Goal: Navigation & Orientation: Find specific page/section

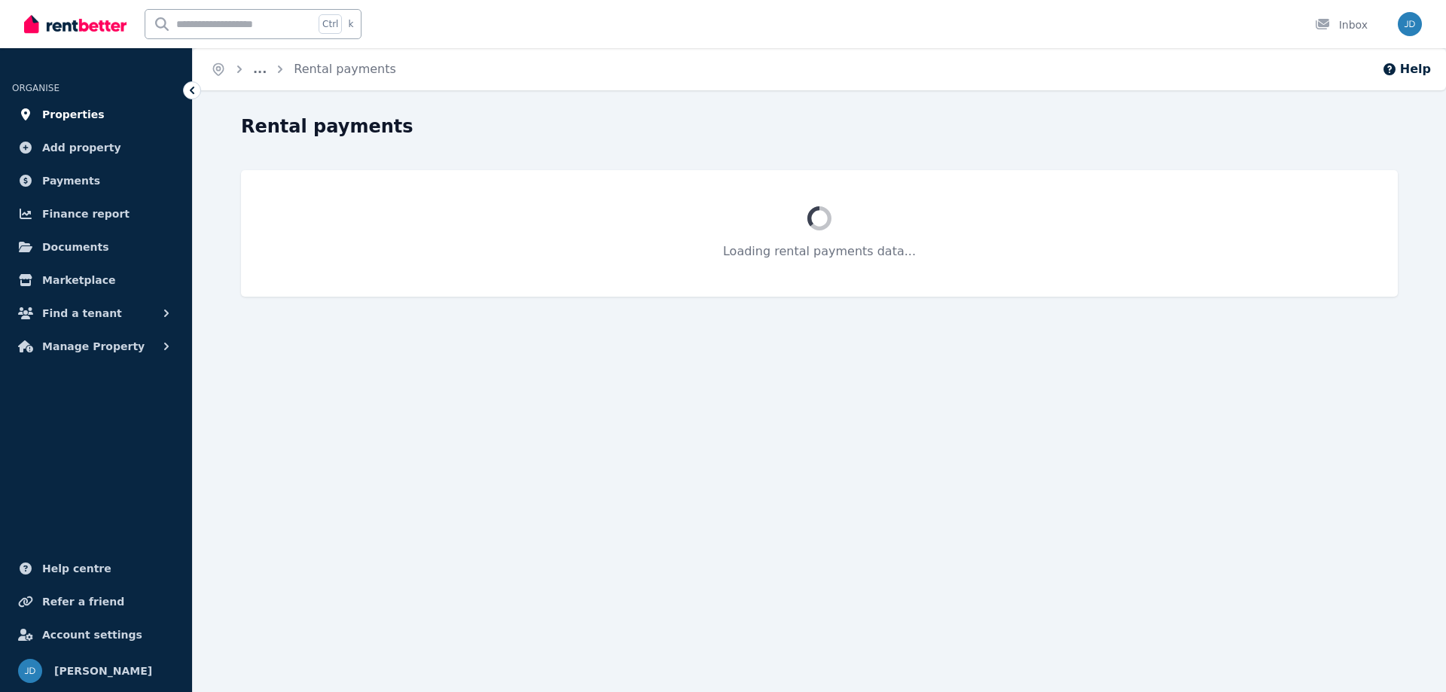
click at [77, 114] on span "Properties" at bounding box center [73, 114] width 63 height 18
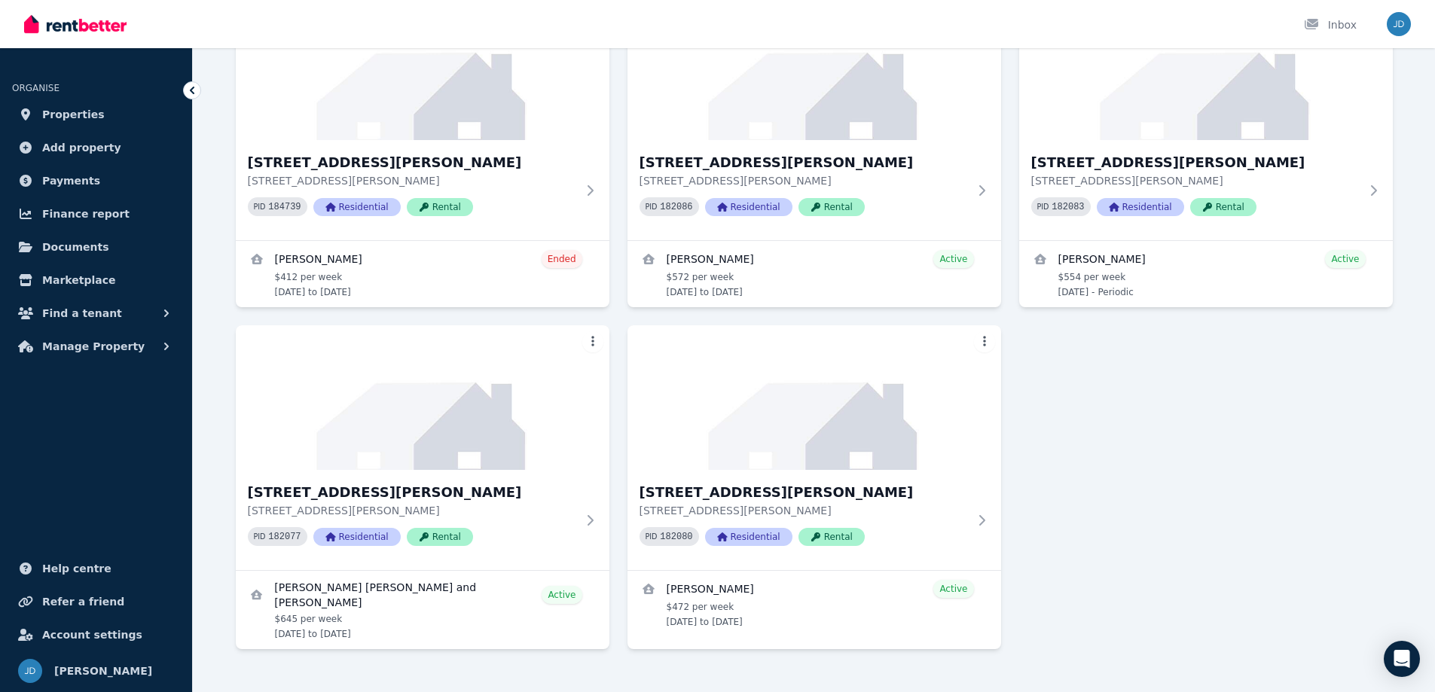
scroll to position [511, 0]
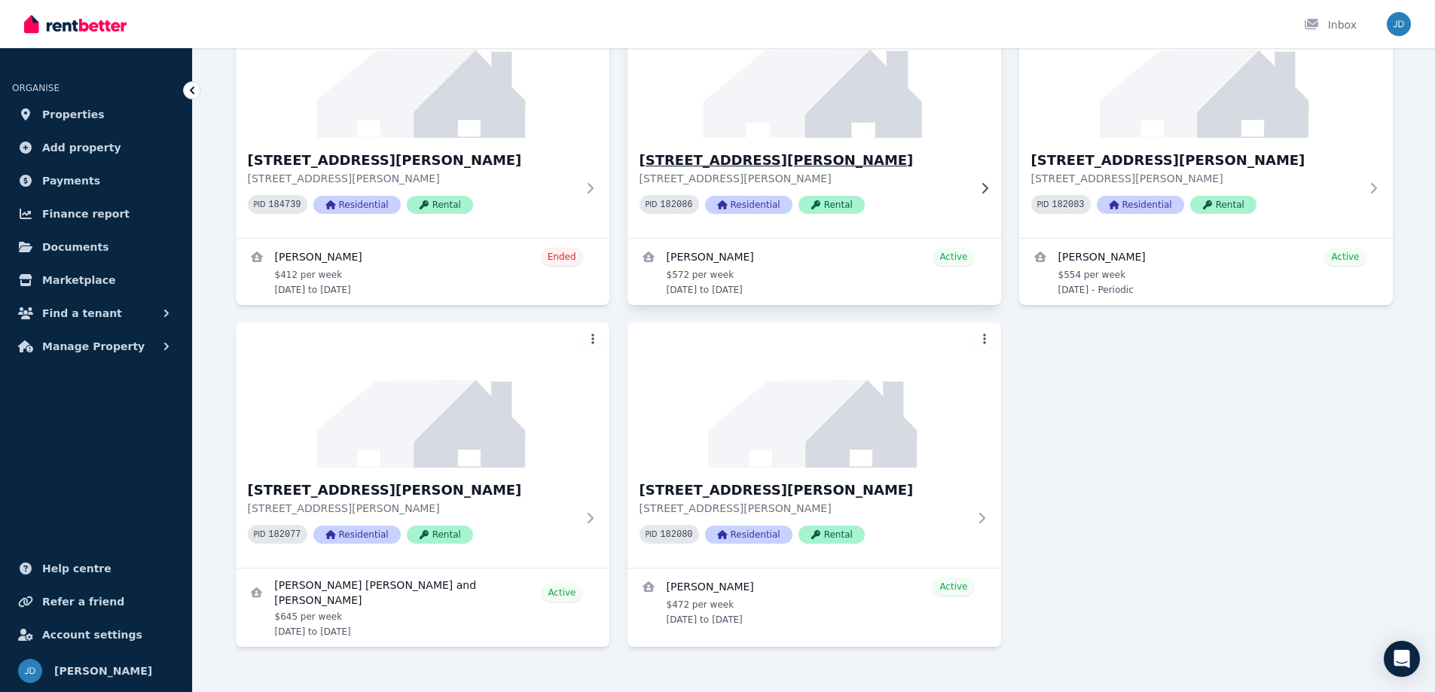
click at [873, 171] on p "[STREET_ADDRESS][PERSON_NAME]" at bounding box center [803, 178] width 328 height 15
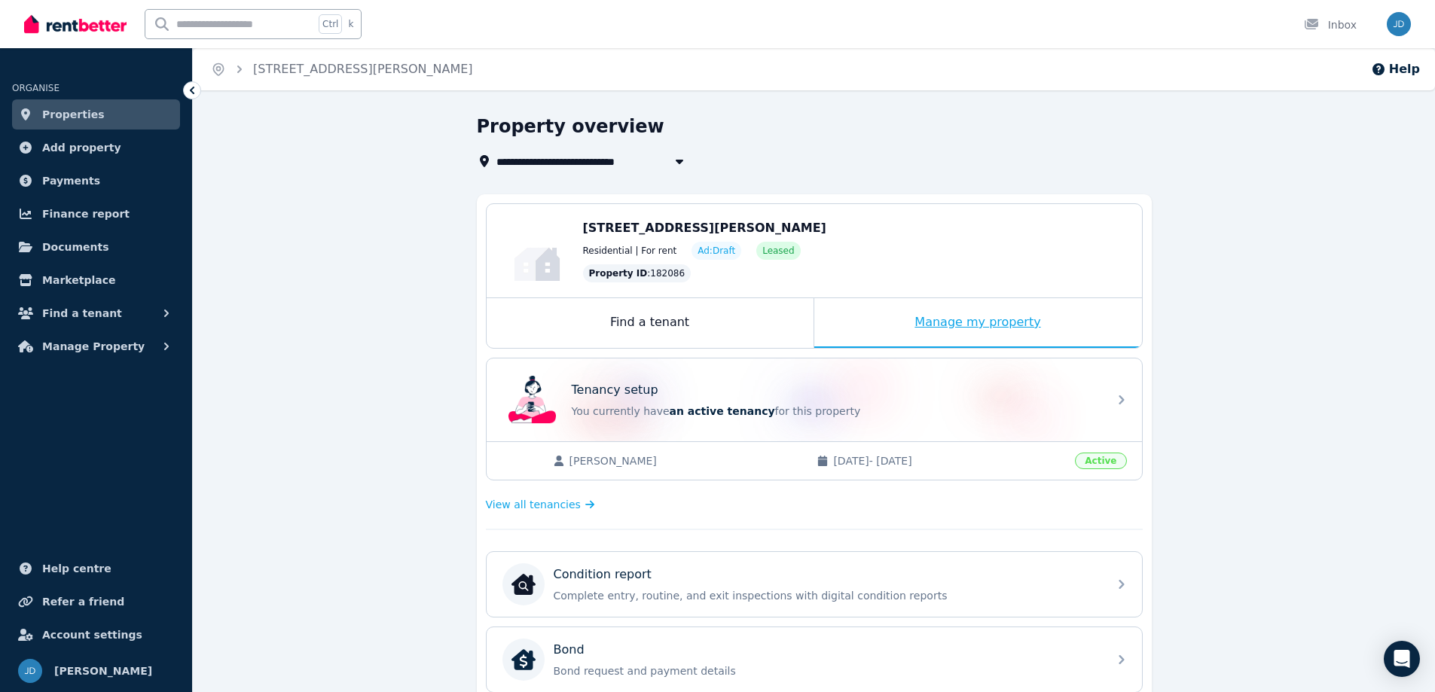
click at [987, 324] on div "Manage my property" at bounding box center [978, 323] width 328 height 50
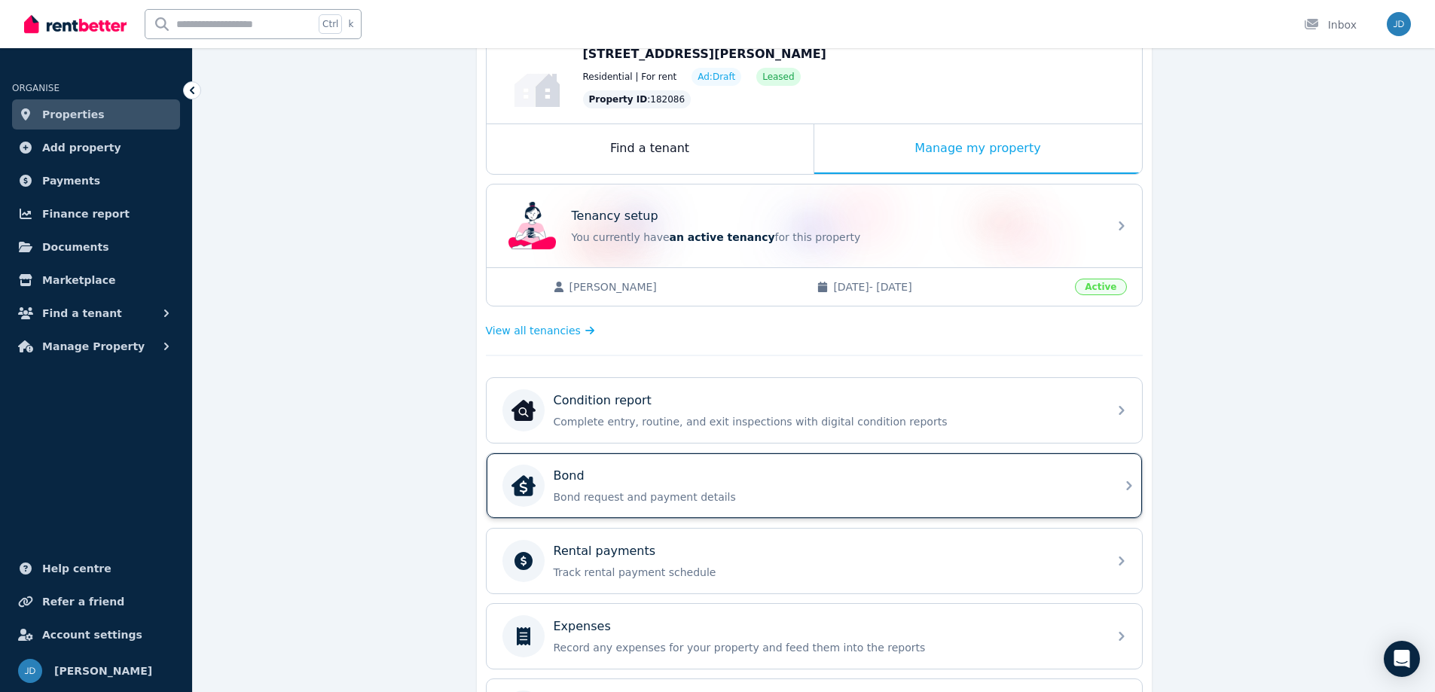
scroll to position [226, 0]
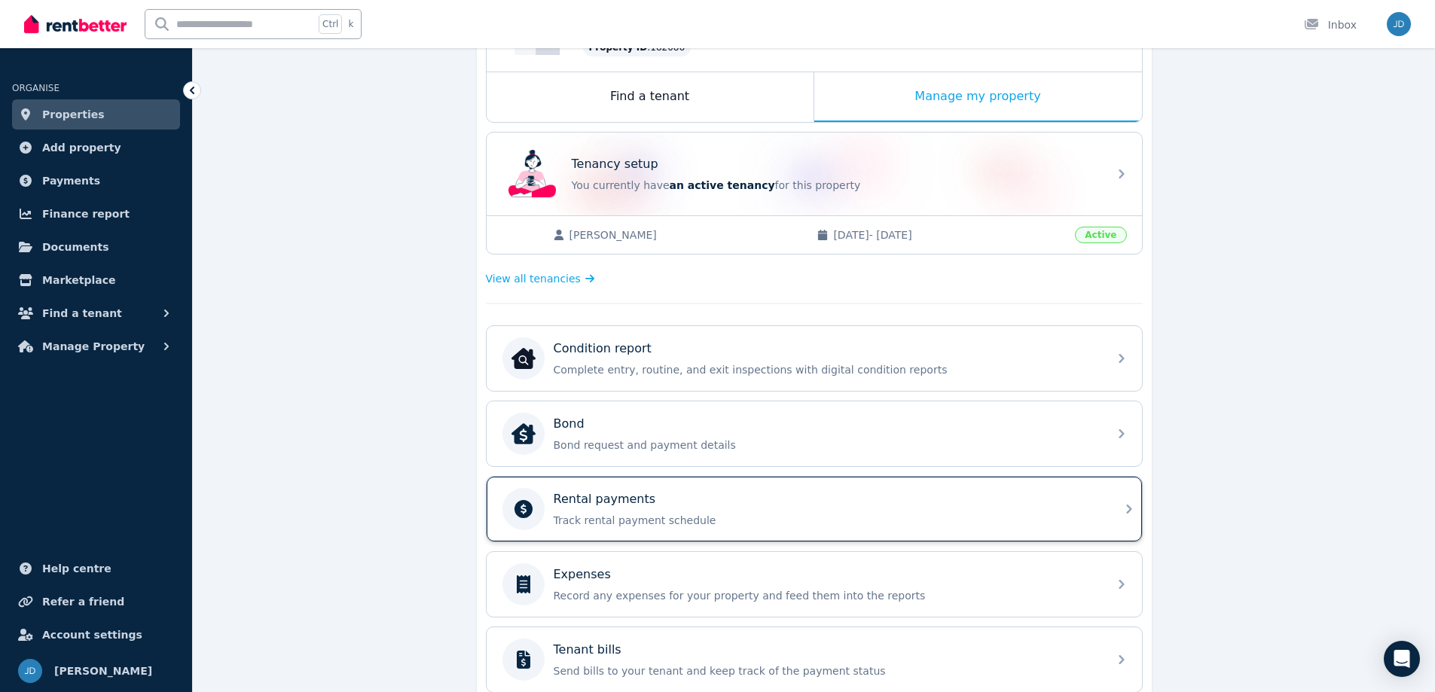
click at [929, 504] on div "Rental payments" at bounding box center [826, 499] width 545 height 18
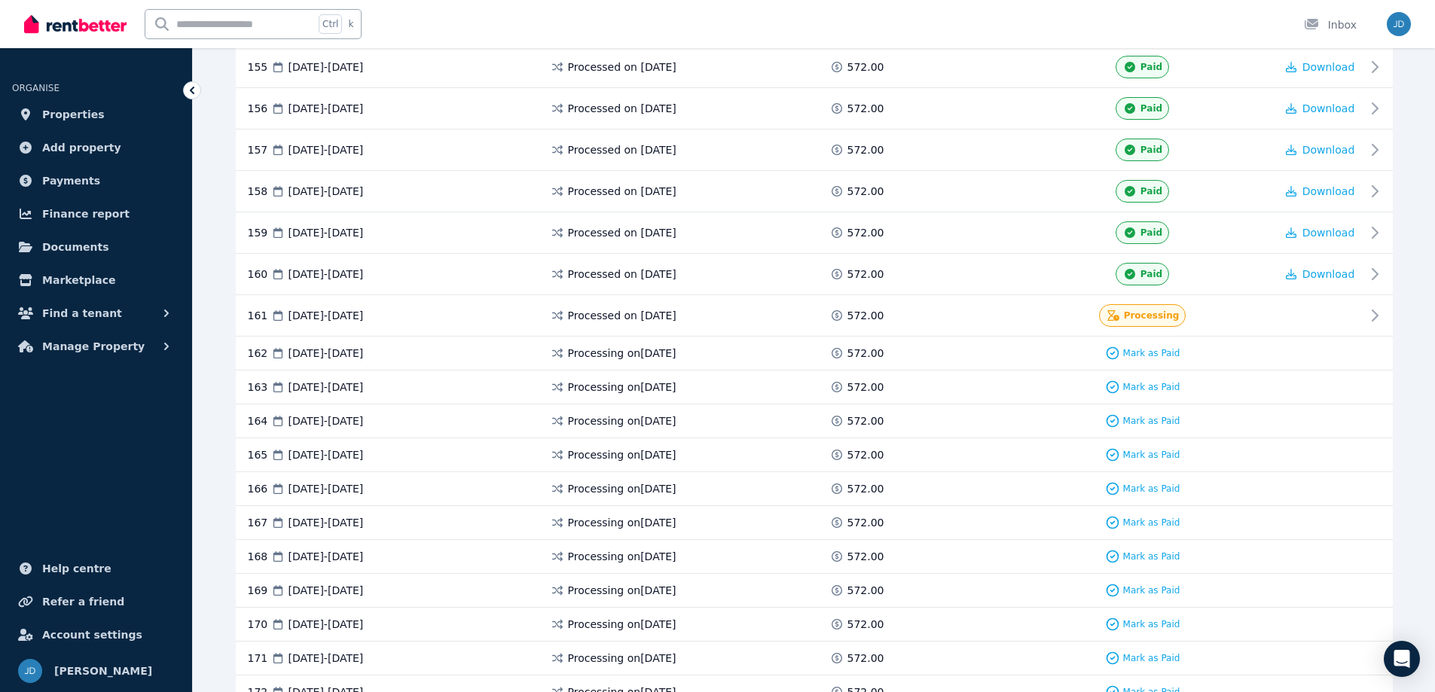
scroll to position [6703, 0]
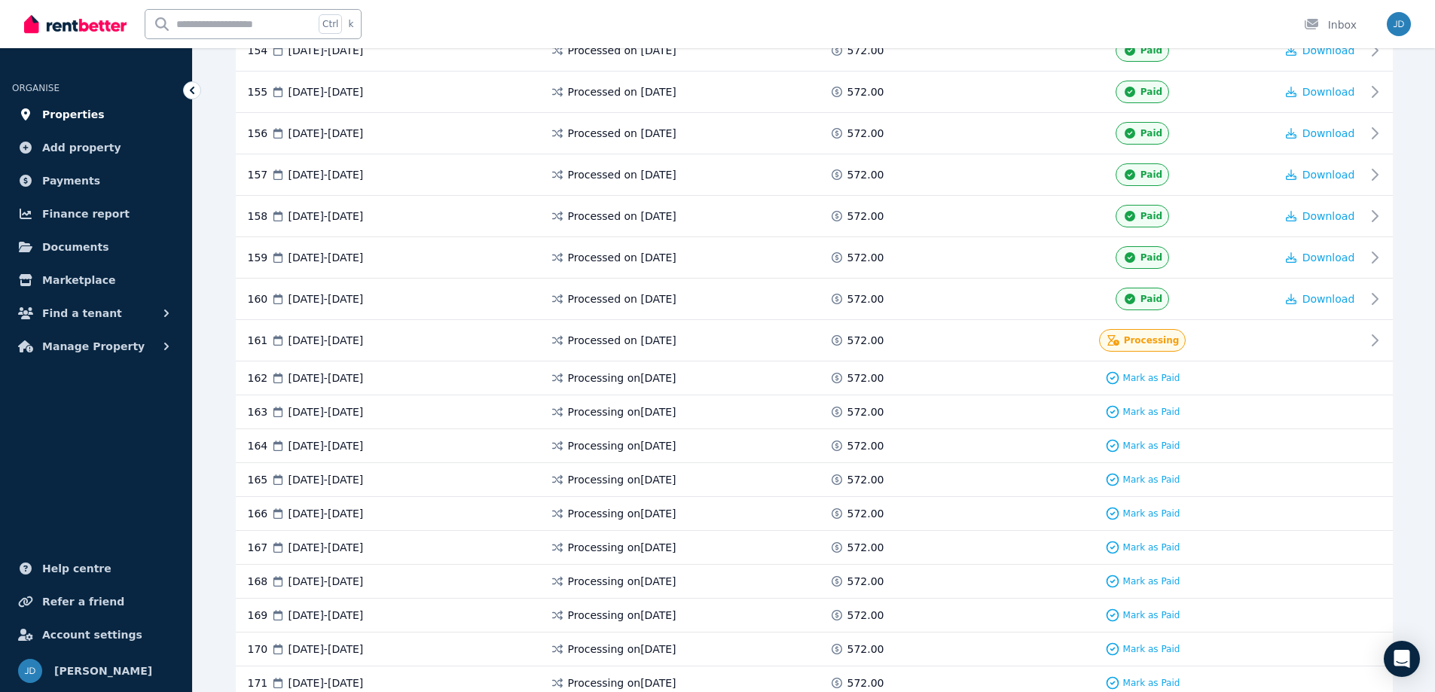
click at [81, 111] on span "Properties" at bounding box center [73, 114] width 63 height 18
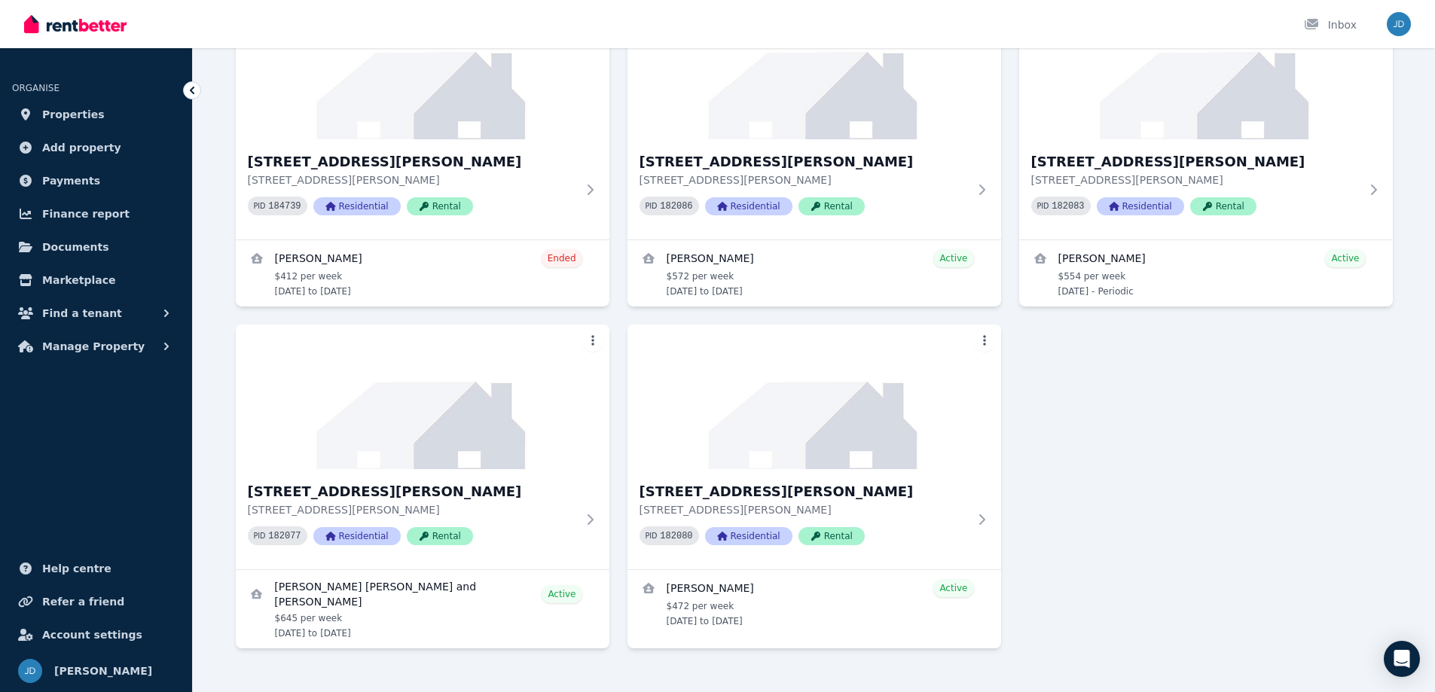
scroll to position [511, 0]
click at [1287, 171] on p "[STREET_ADDRESS][PERSON_NAME]" at bounding box center [1195, 178] width 328 height 15
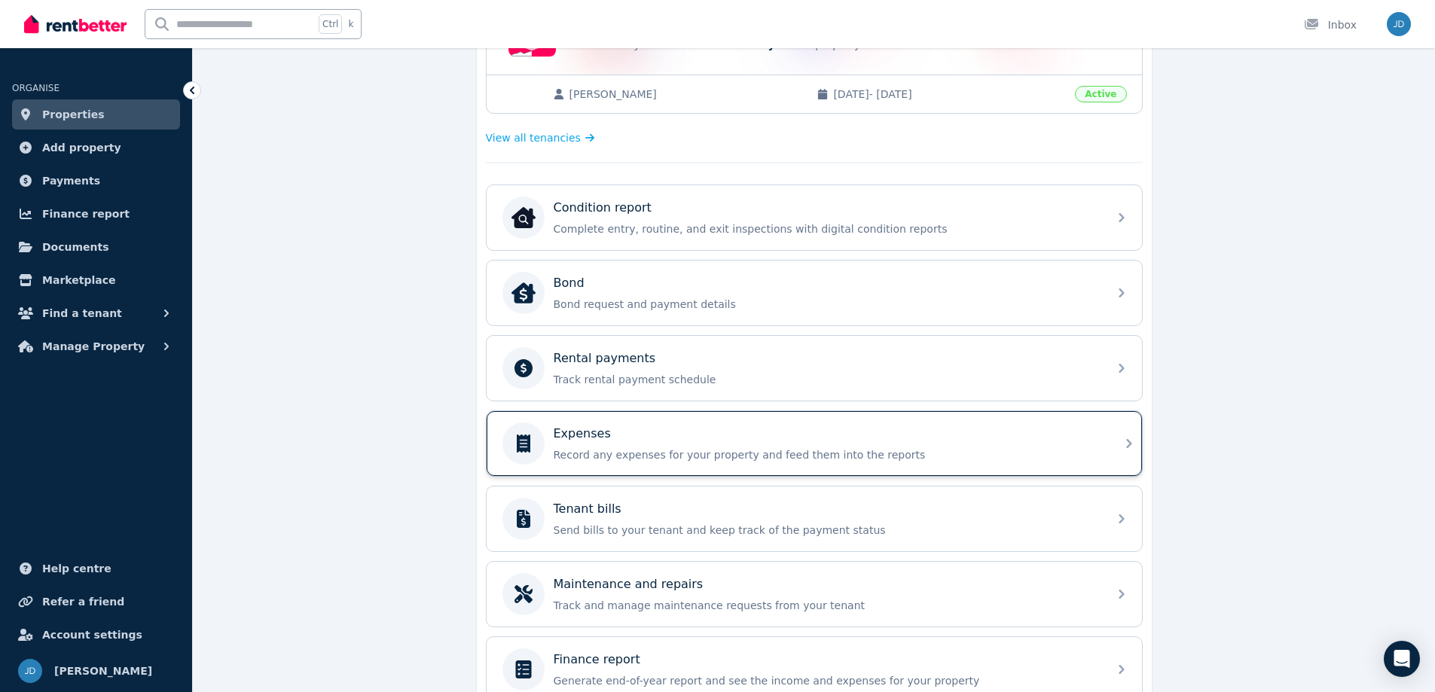
scroll to position [377, 0]
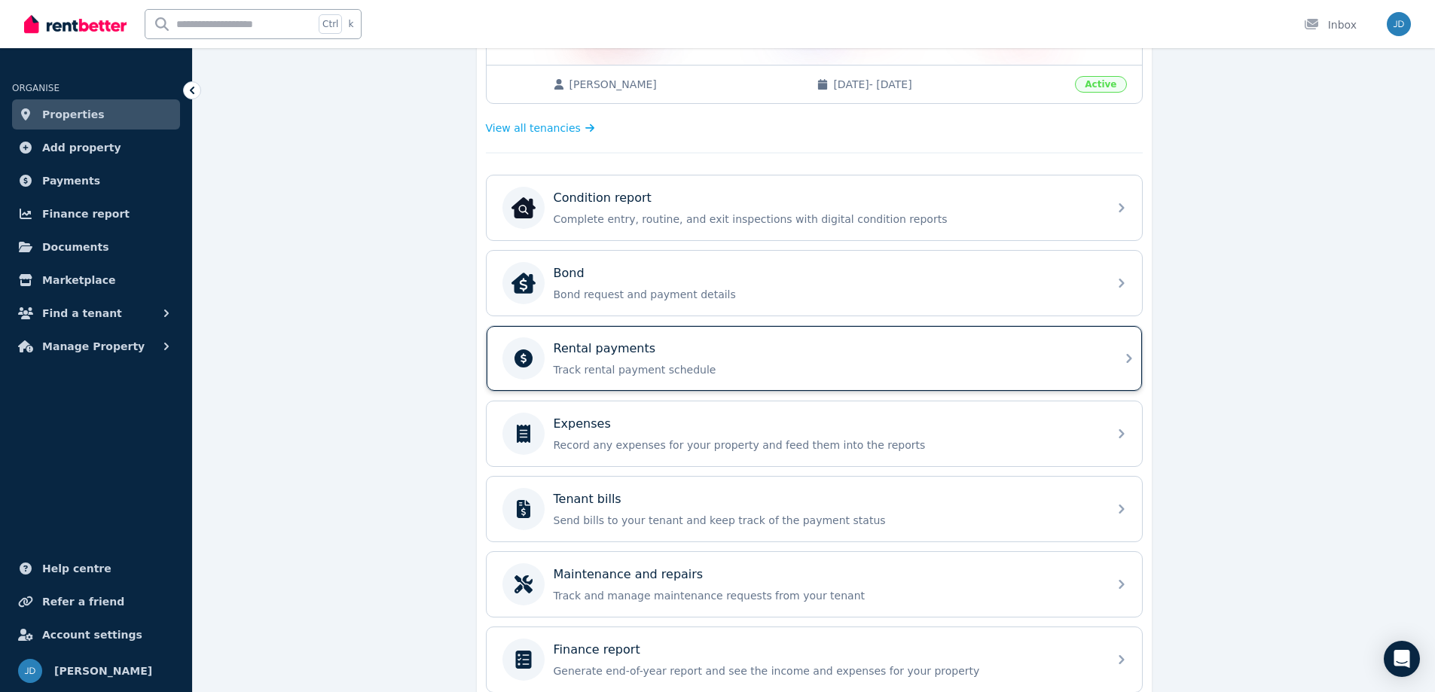
click at [880, 364] on p "Track rental payment schedule" at bounding box center [826, 369] width 545 height 15
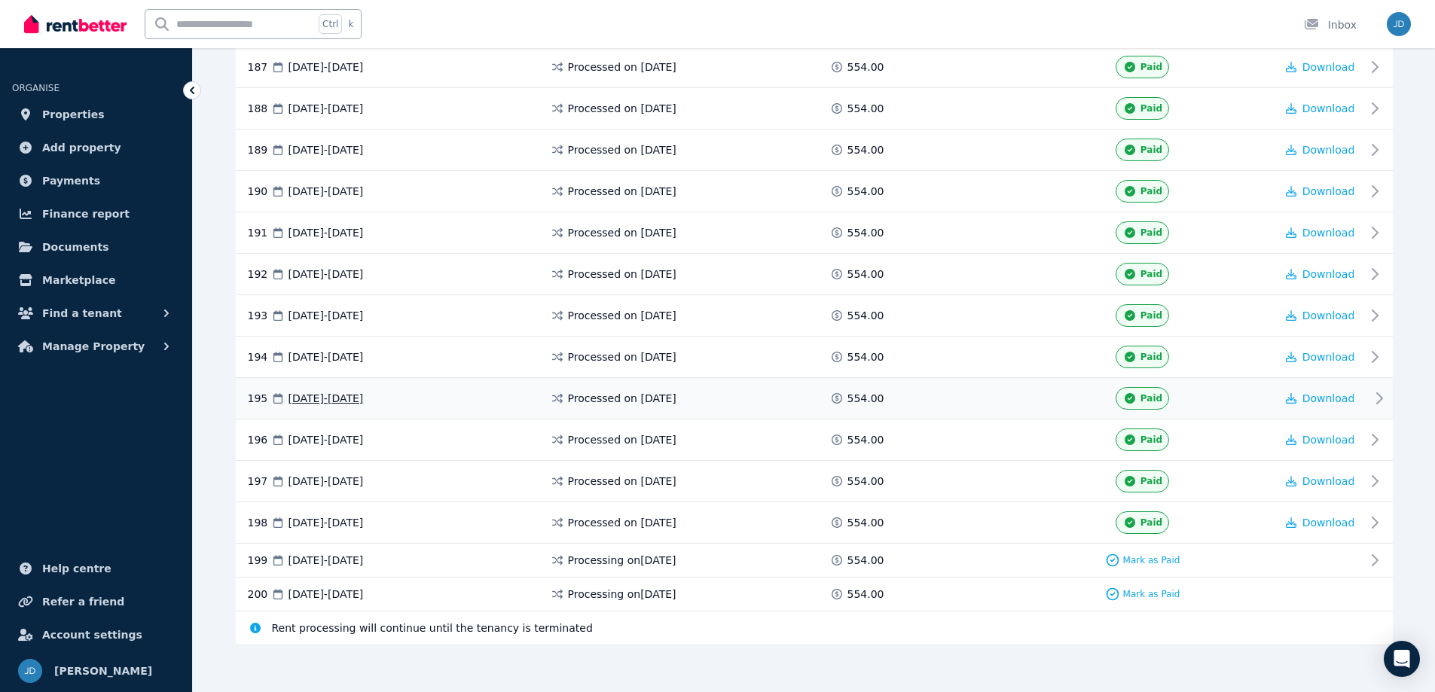
scroll to position [8060, 0]
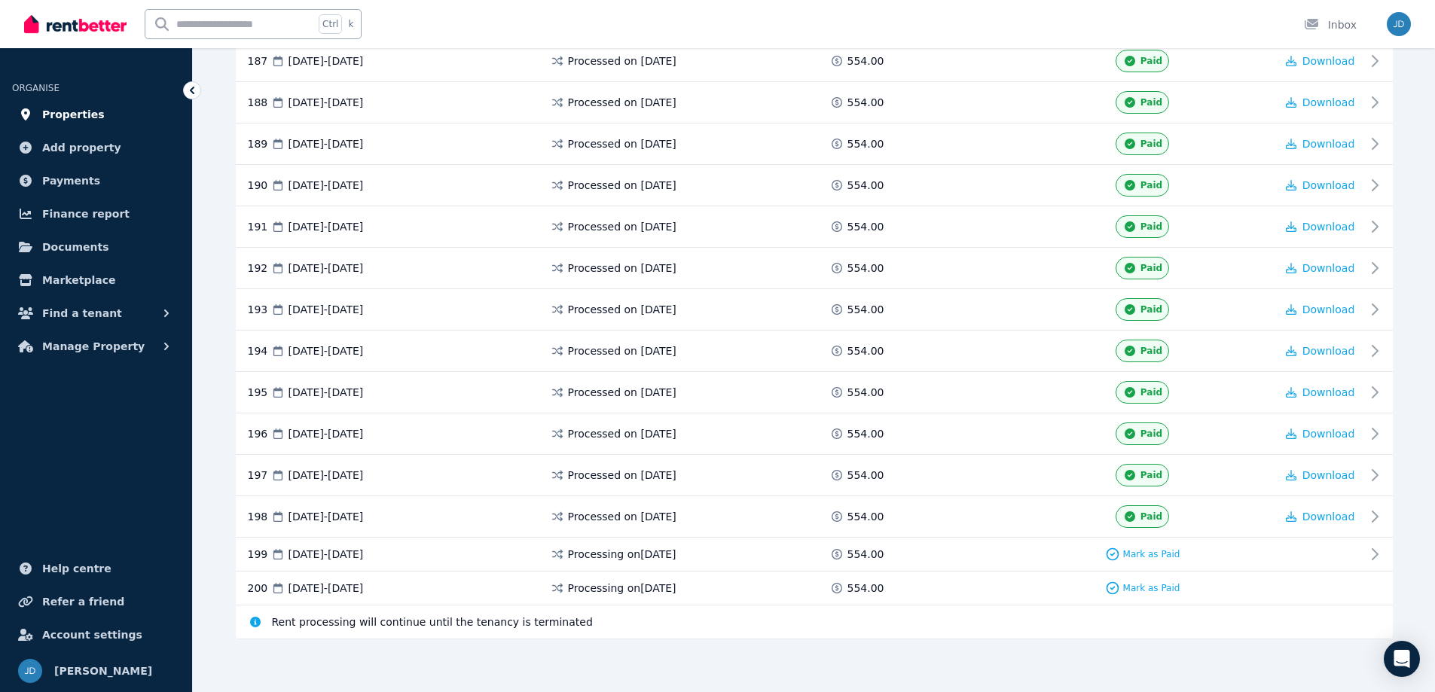
click at [89, 110] on span "Properties" at bounding box center [73, 114] width 63 height 18
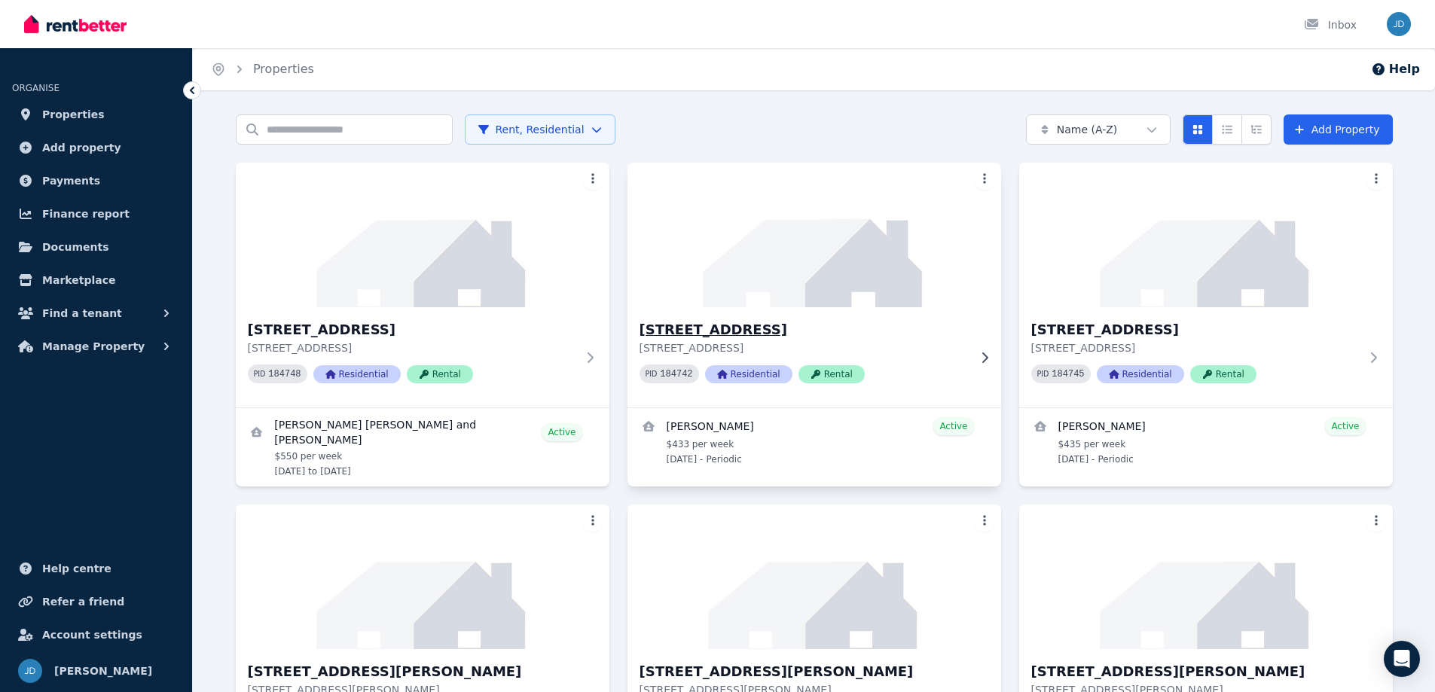
click at [740, 337] on h3 "[STREET_ADDRESS]" at bounding box center [803, 329] width 328 height 21
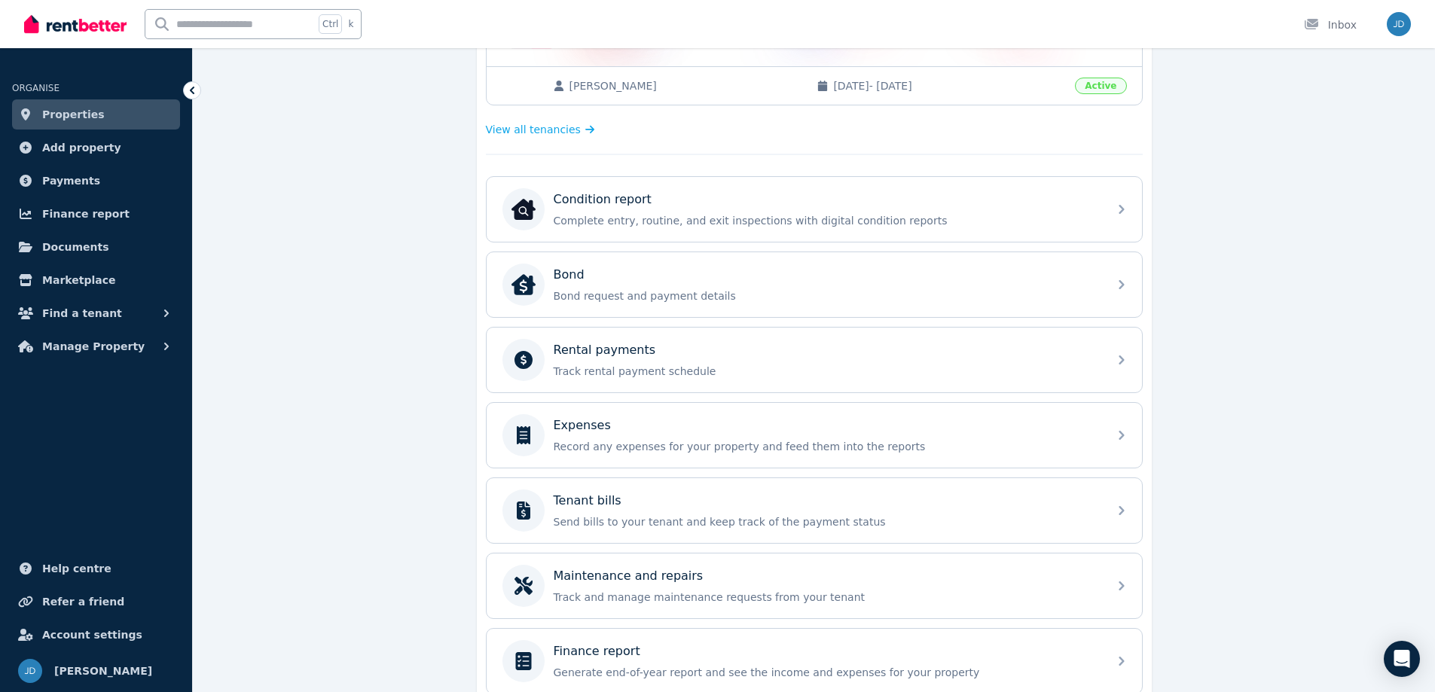
scroll to position [377, 0]
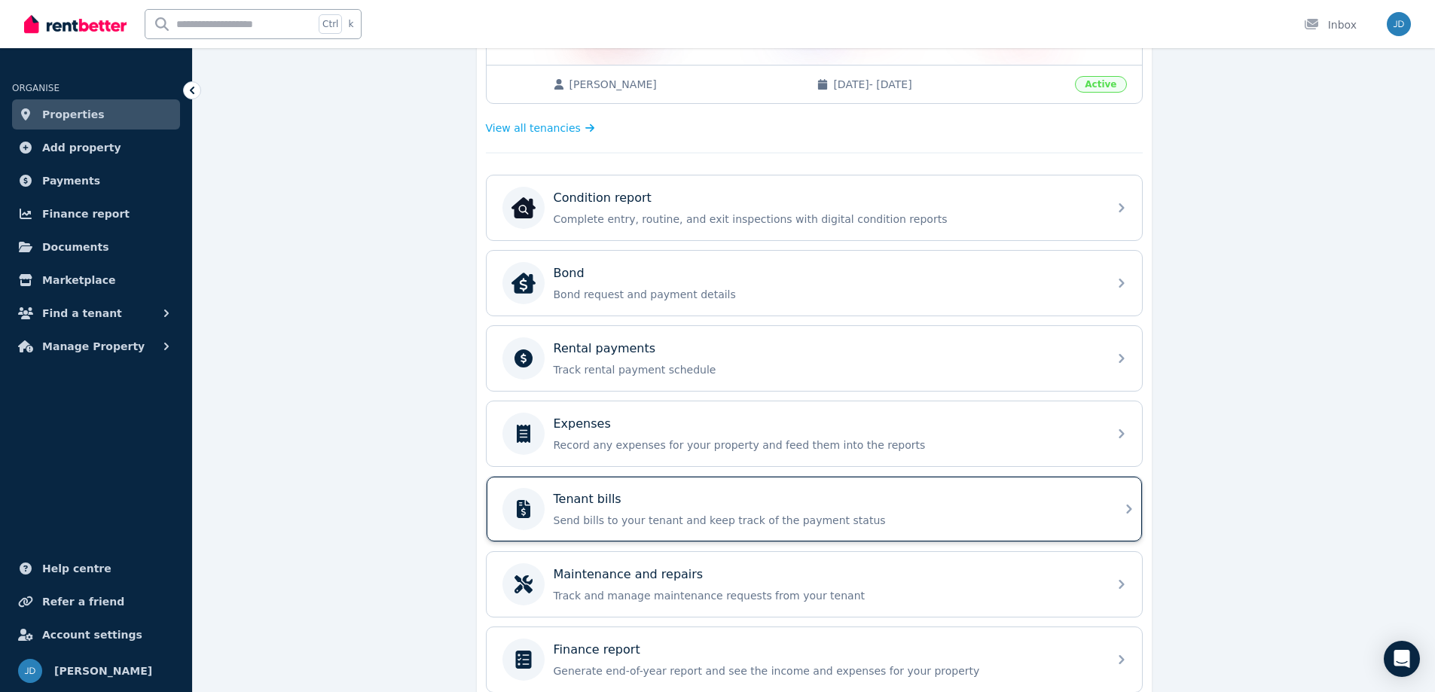
click at [809, 512] on div "Tenant bills Send bills to your tenant and keep track of the payment status" at bounding box center [826, 509] width 545 height 38
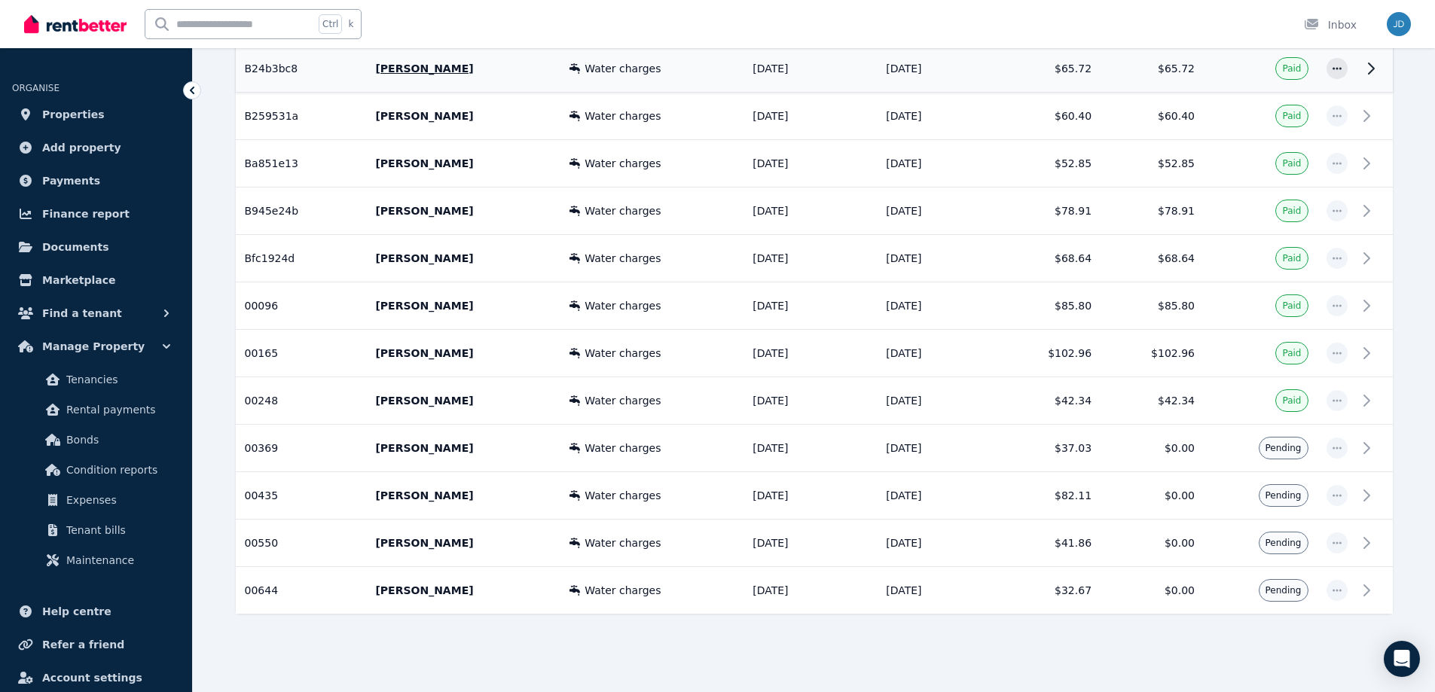
scroll to position [468, 0]
